Goal: Check status: Check status

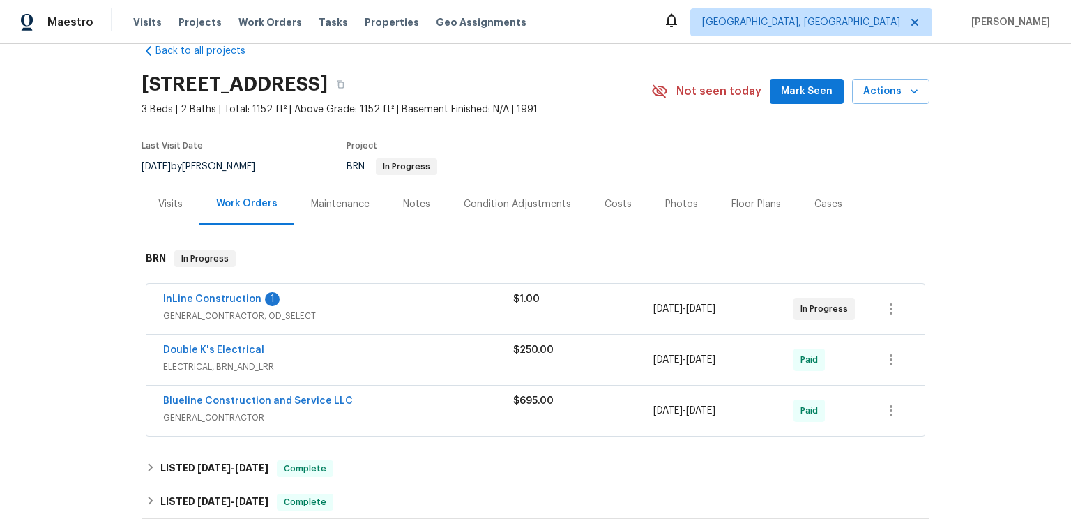
scroll to position [206, 0]
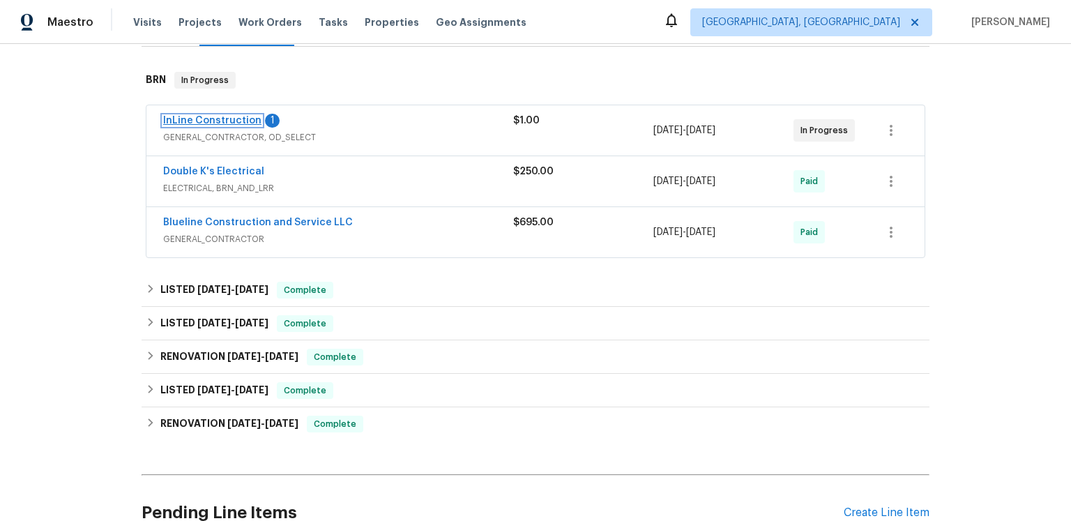
click at [256, 126] on link "InLine Construction" at bounding box center [212, 121] width 98 height 10
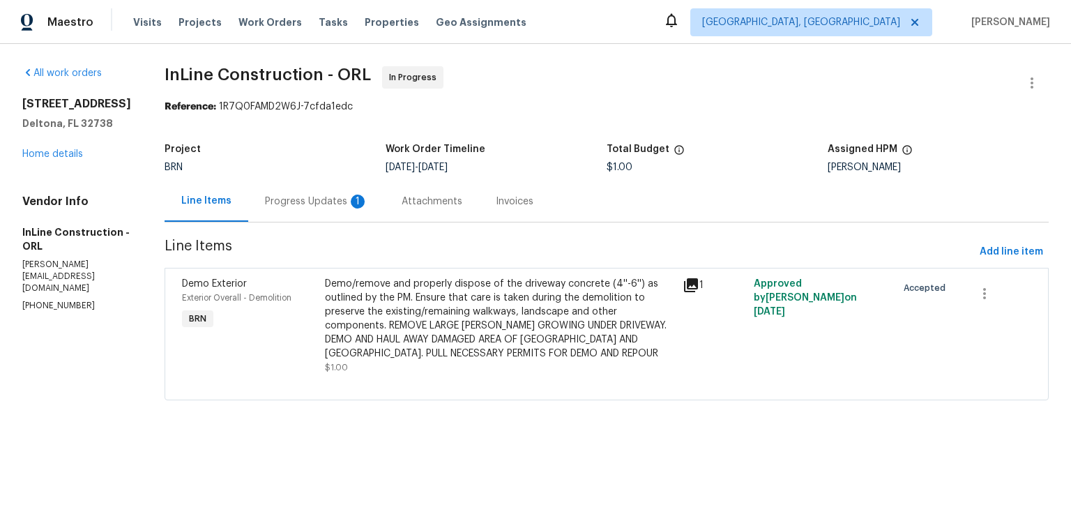
click at [385, 220] on div "Progress Updates 1" at bounding box center [316, 201] width 137 height 41
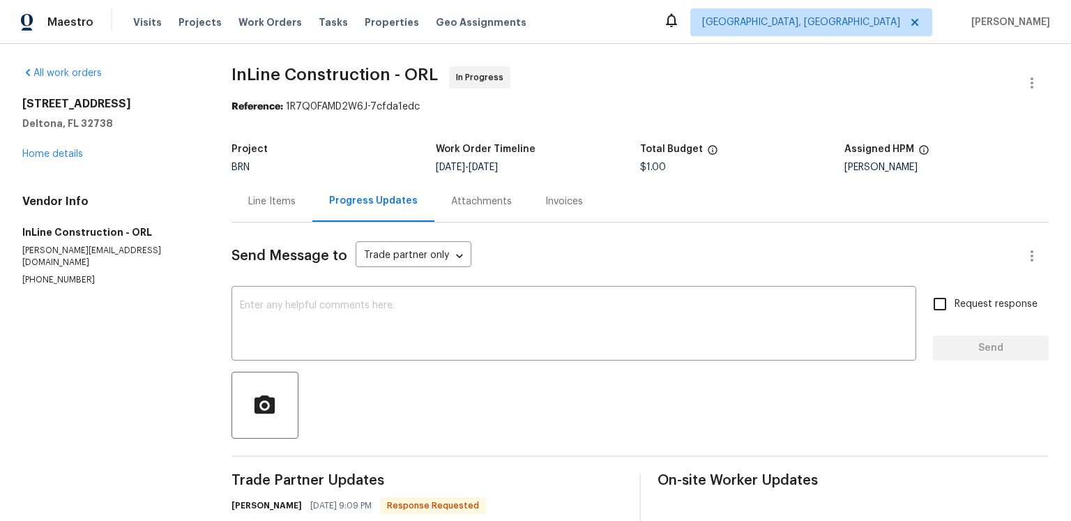
scroll to position [391, 0]
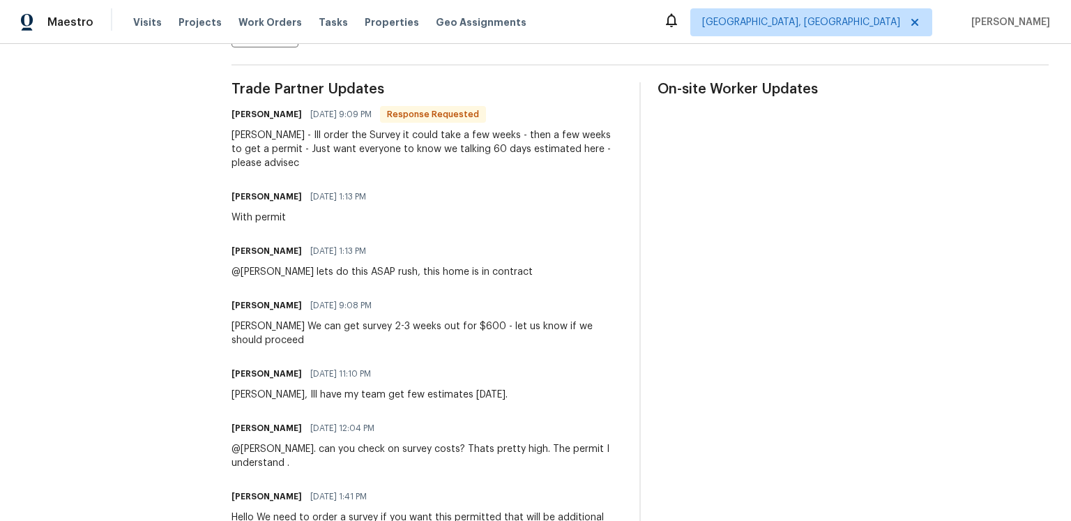
click at [558, 225] on div "[PERSON_NAME] [DATE] 1:13 PM With permit" at bounding box center [427, 206] width 391 height 38
click at [545, 225] on div "[PERSON_NAME] [DATE] 1:13 PM With permit" at bounding box center [427, 206] width 391 height 38
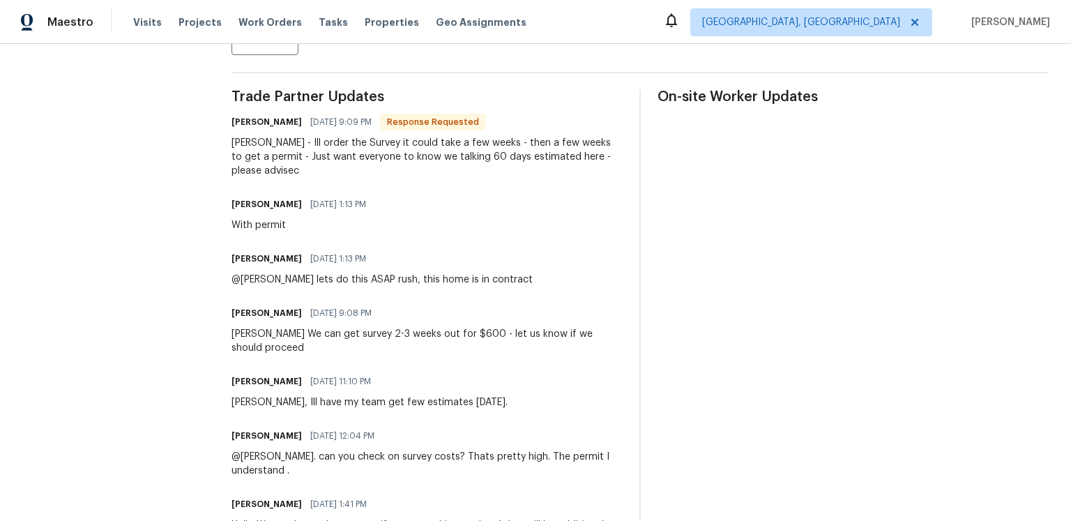
scroll to position [377, 0]
